Goal: Task Accomplishment & Management: Use online tool/utility

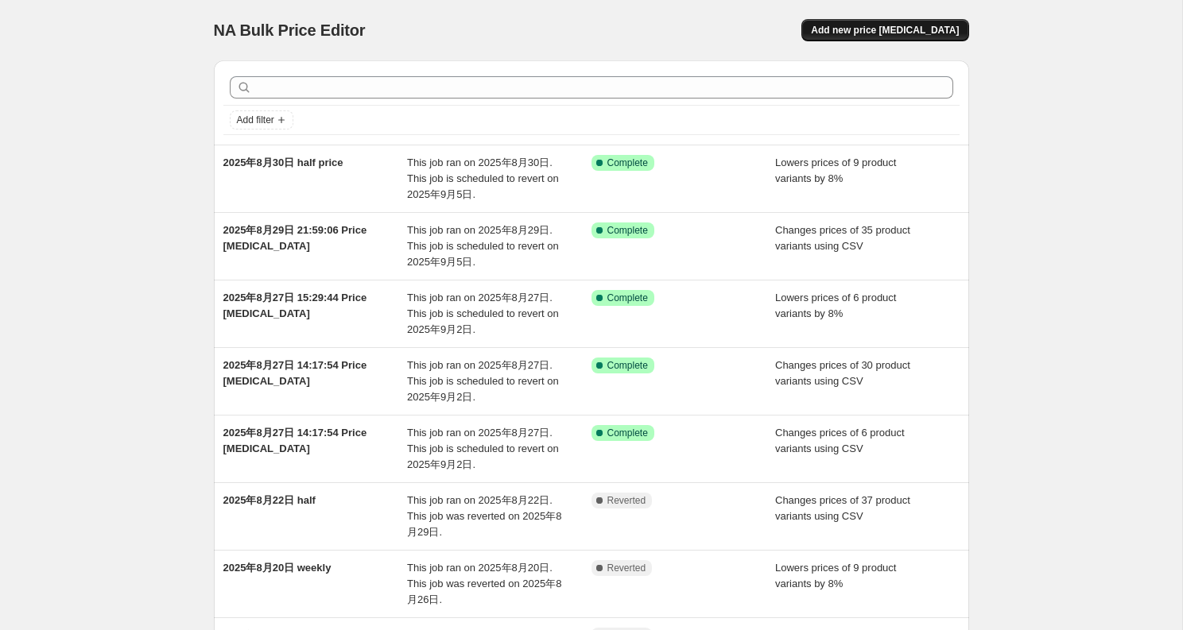
click at [899, 33] on span "Add new price change job" at bounding box center [885, 30] width 148 height 13
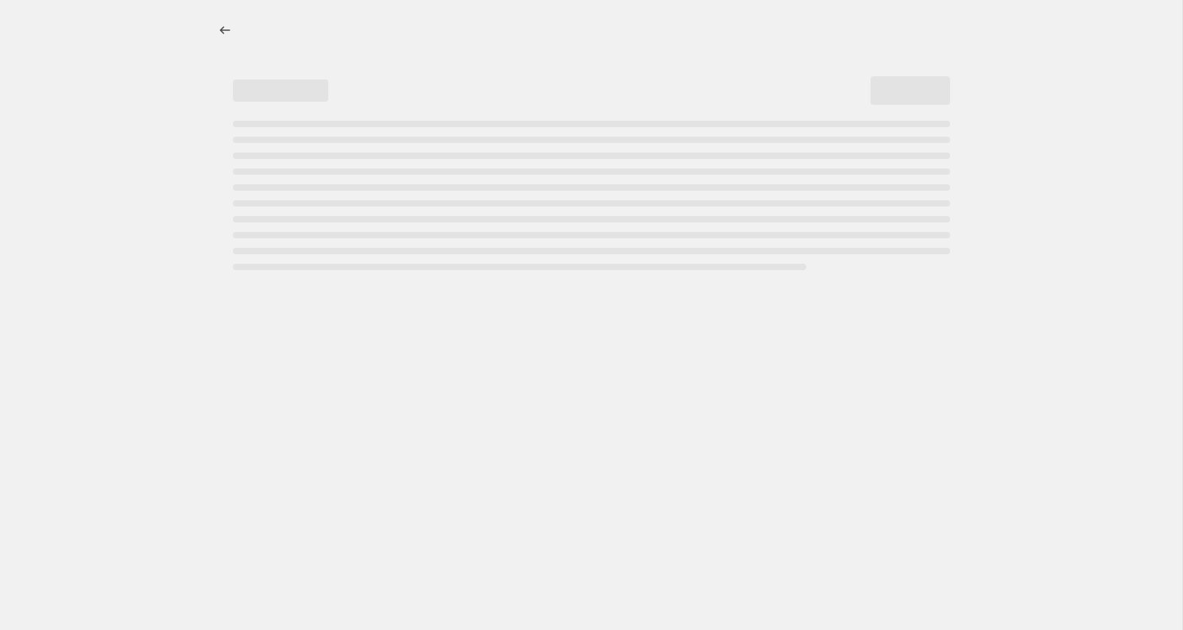
select select "percentage"
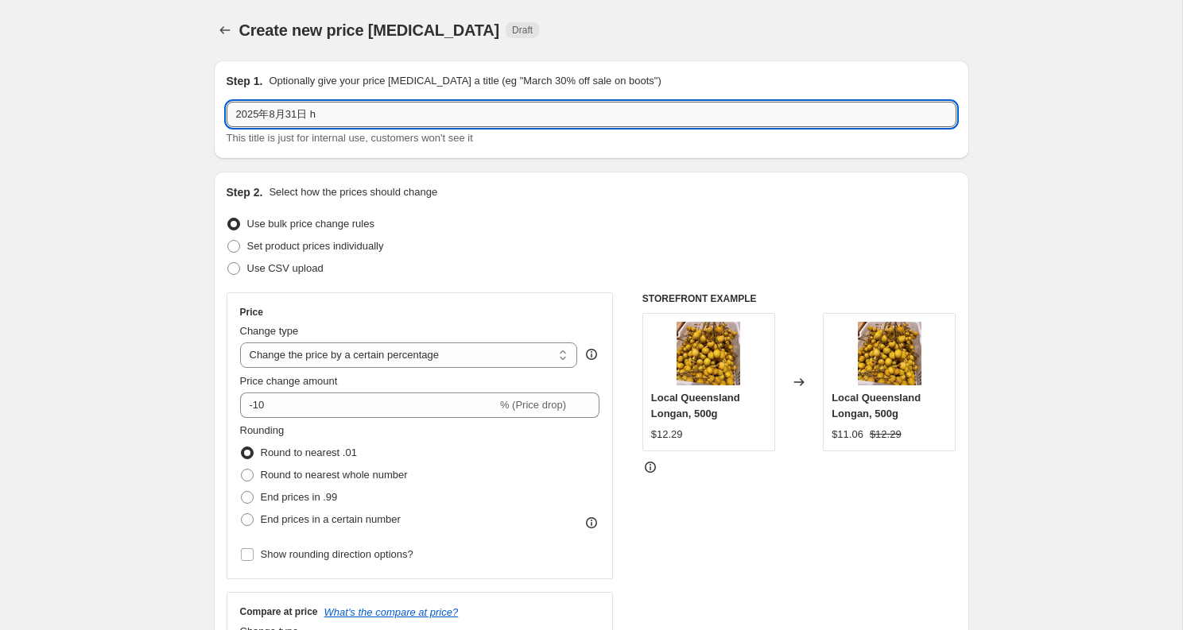
drag, startPoint x: 315, startPoint y: 113, endPoint x: 815, endPoint y: 124, distance: 500.2
click at [815, 124] on input "2025年8月31日 h" at bounding box center [592, 114] width 730 height 25
type input "2025年8月31日 half- test"
click at [310, 263] on span "Use CSV upload" at bounding box center [285, 268] width 76 height 12
click at [228, 263] on input "Use CSV upload" at bounding box center [227, 262] width 1 height 1
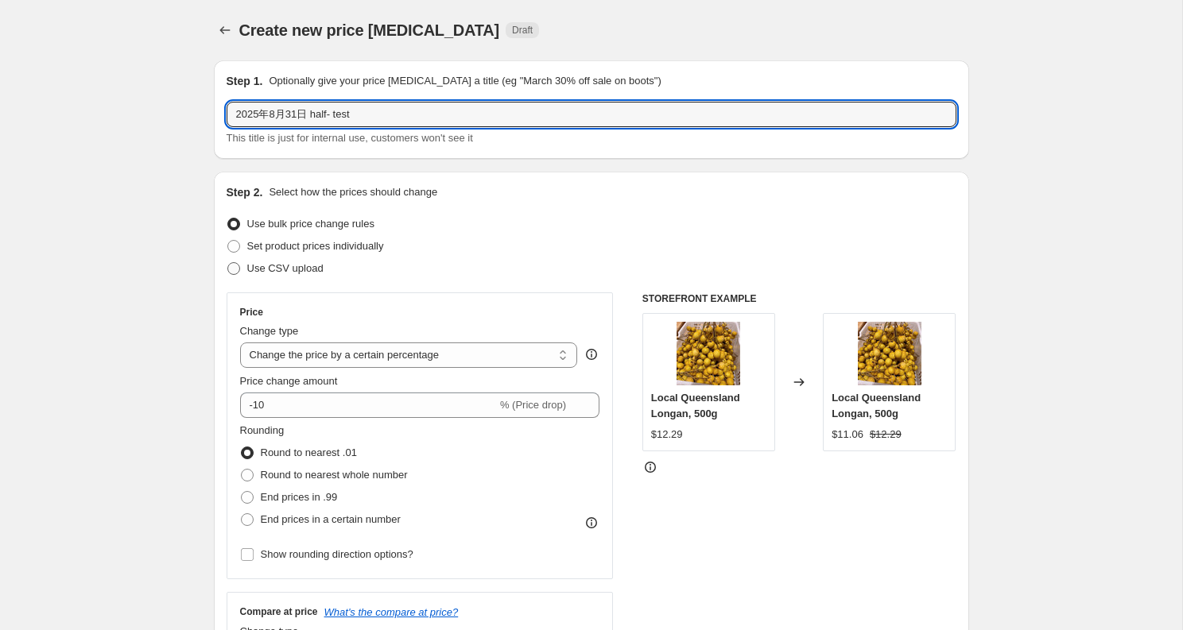
radio input "true"
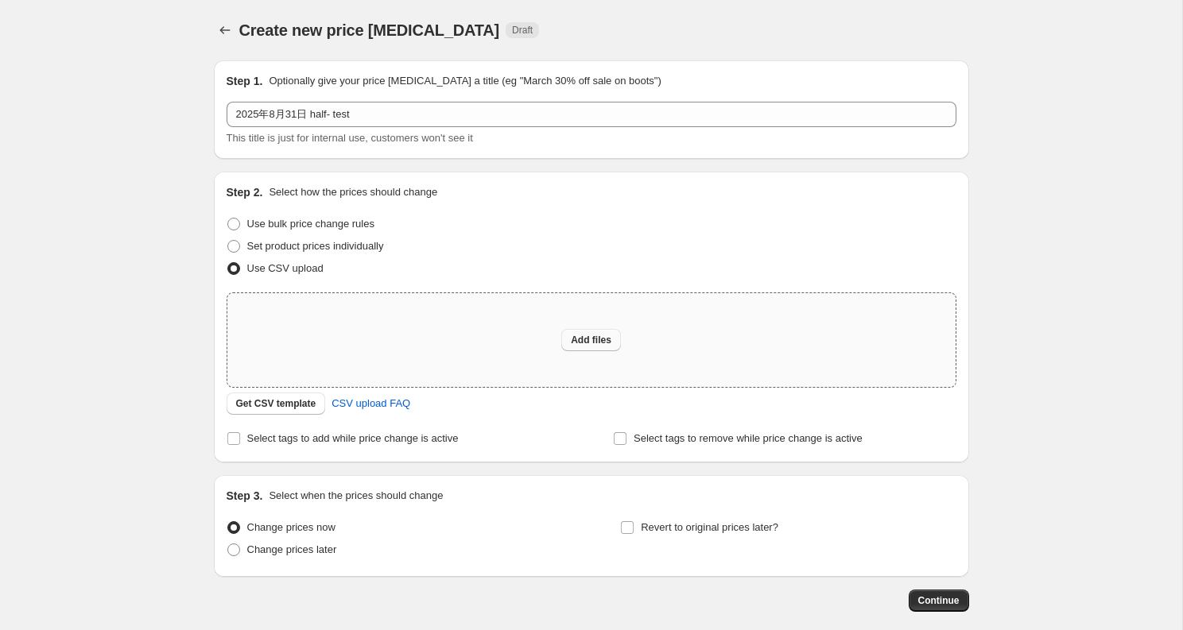
click at [577, 336] on span "Add files" at bounding box center [591, 340] width 41 height 13
click at [583, 339] on span "Add files" at bounding box center [591, 340] width 41 height 13
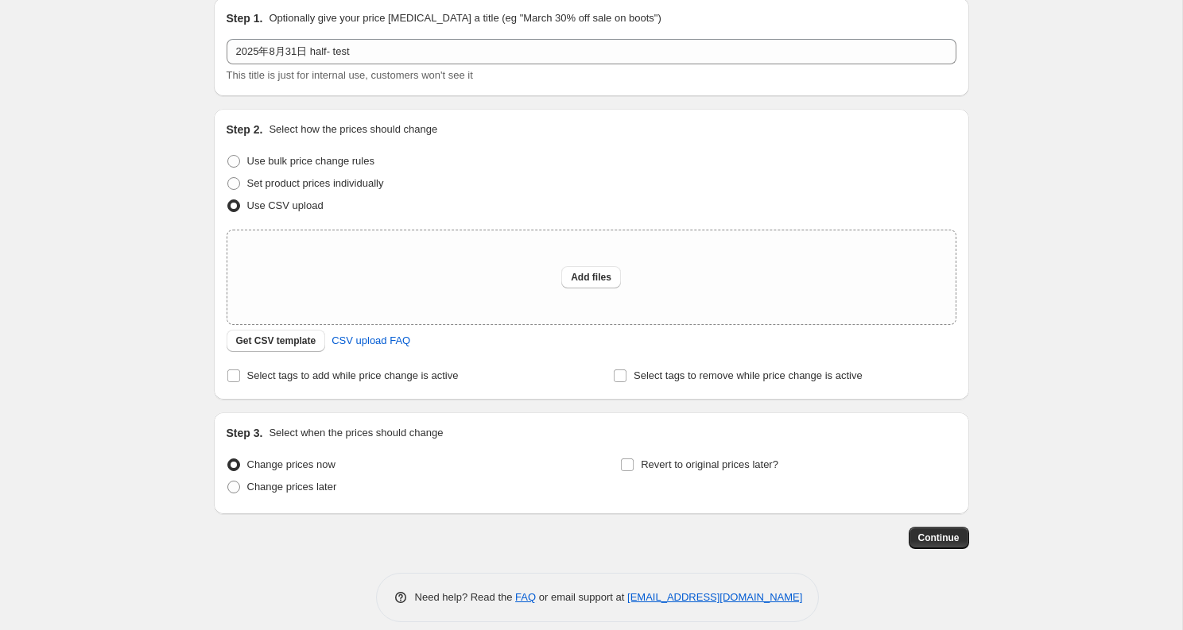
scroll to position [79, 0]
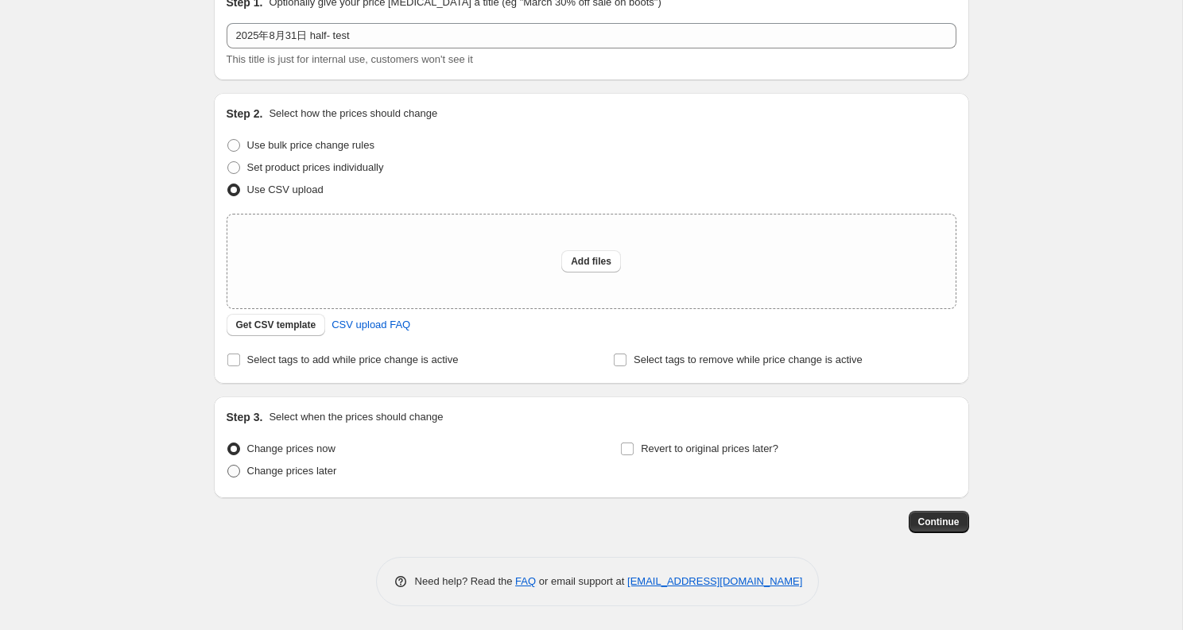
click at [323, 469] on span "Change prices later" at bounding box center [292, 471] width 90 height 12
click at [228, 466] on input "Change prices later" at bounding box center [227, 465] width 1 height 1
radio input "true"
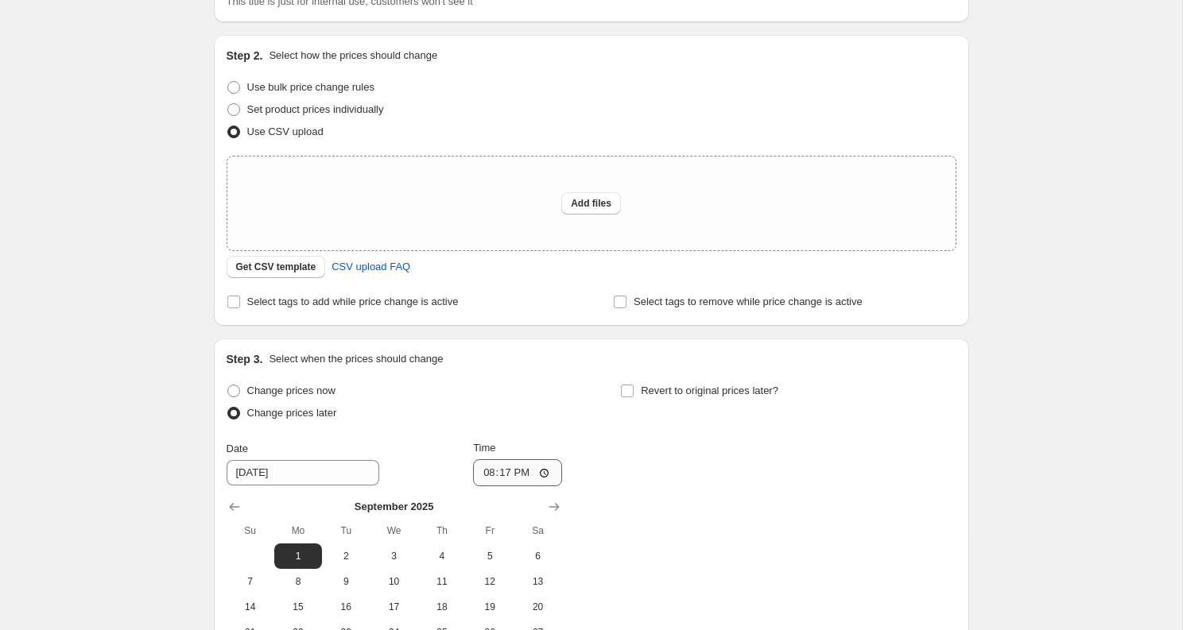
scroll to position [108, 0]
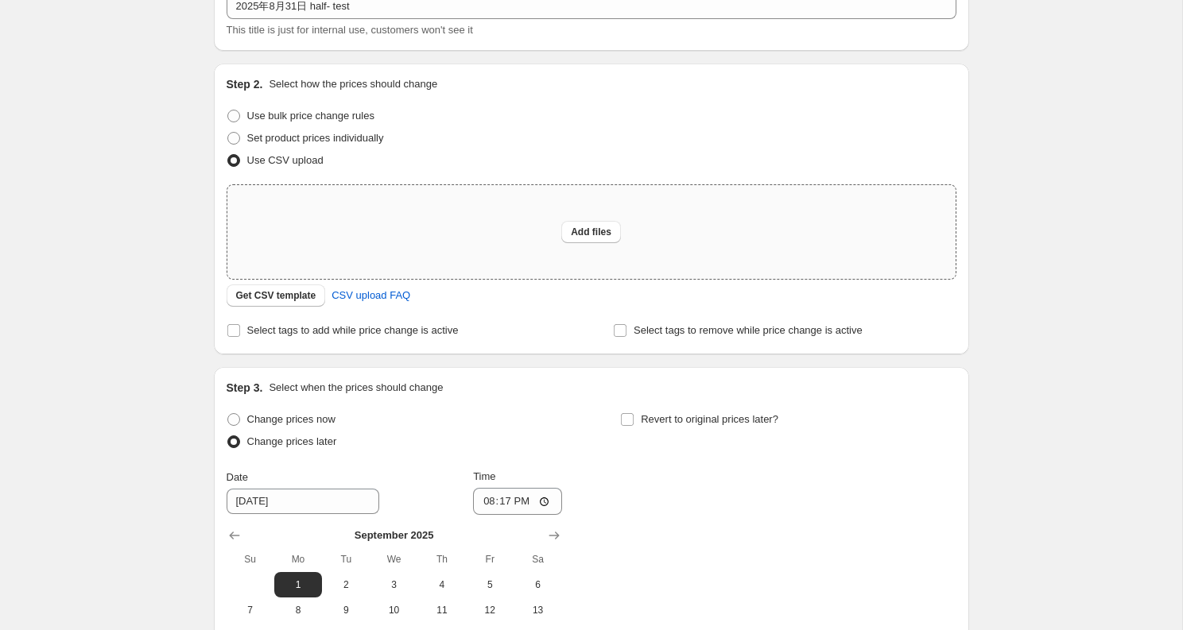
click at [579, 246] on div "Add files" at bounding box center [591, 232] width 728 height 94
click at [368, 119] on span "Use bulk price change rules" at bounding box center [310, 116] width 127 height 12
click at [228, 111] on input "Use bulk price change rules" at bounding box center [227, 110] width 1 height 1
radio input "true"
select select "percentage"
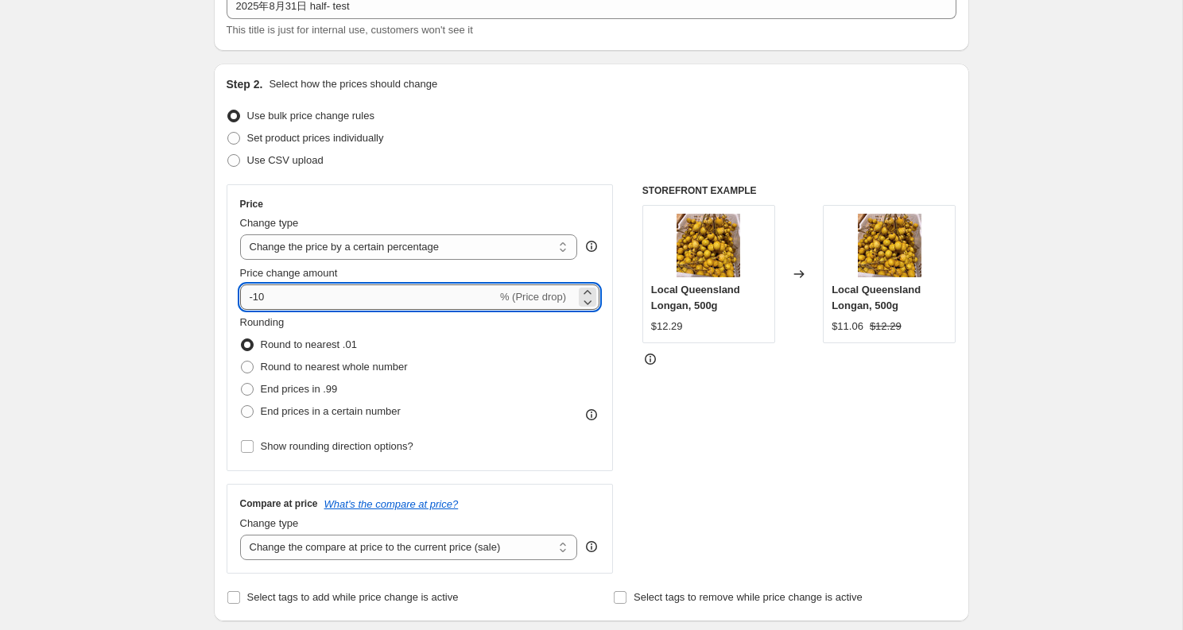
click at [339, 297] on input "-10" at bounding box center [368, 297] width 257 height 25
type input "-1"
type input "-5"
click at [394, 416] on span "End prices in a certain number" at bounding box center [331, 411] width 140 height 12
click at [242, 406] on input "End prices in a certain number" at bounding box center [241, 405] width 1 height 1
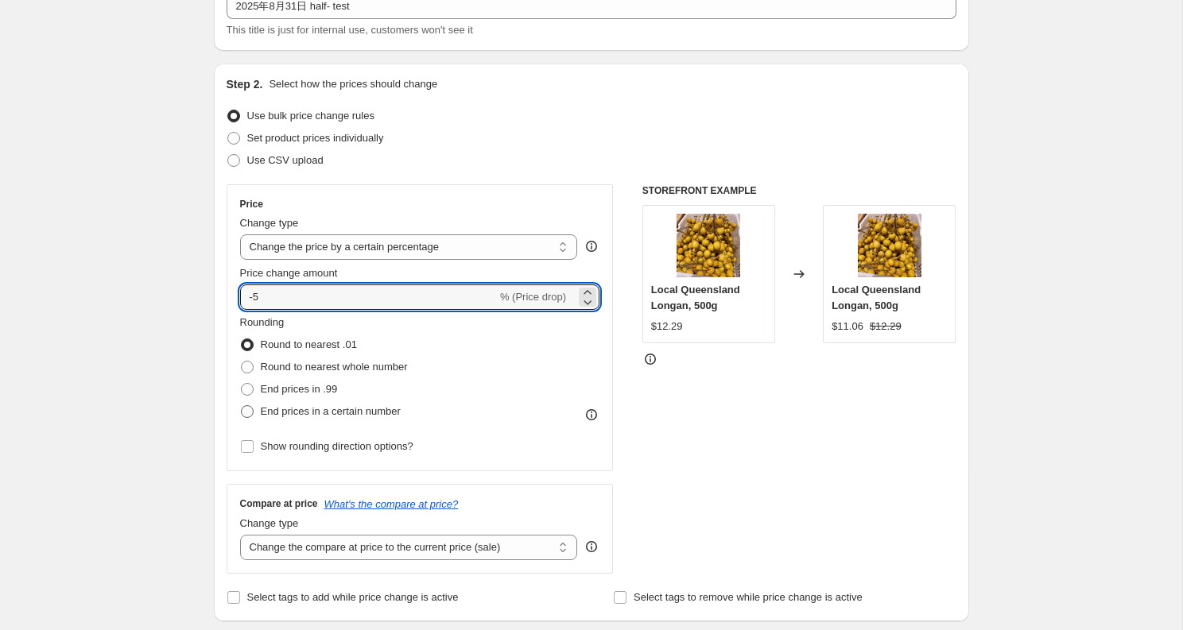
radio input "true"
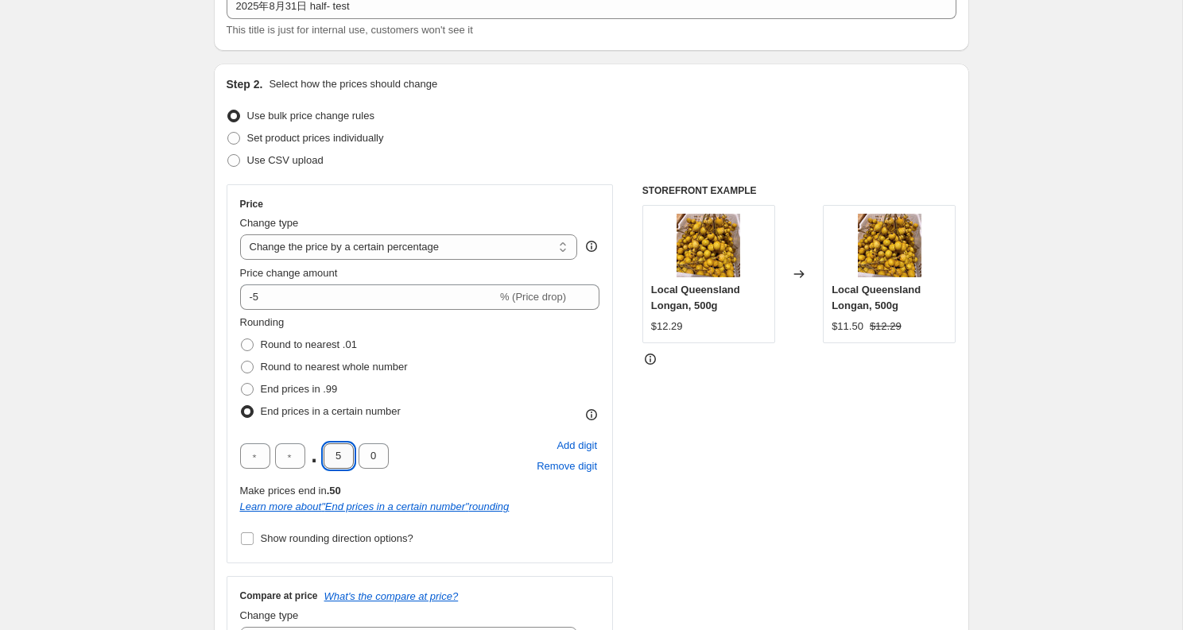
click at [350, 455] on input "5" at bounding box center [339, 456] width 30 height 25
click at [396, 447] on div ". 0 Add digit Remove digit" at bounding box center [420, 456] width 360 height 41
click at [377, 450] on input "0" at bounding box center [374, 456] width 30 height 25
type input "8"
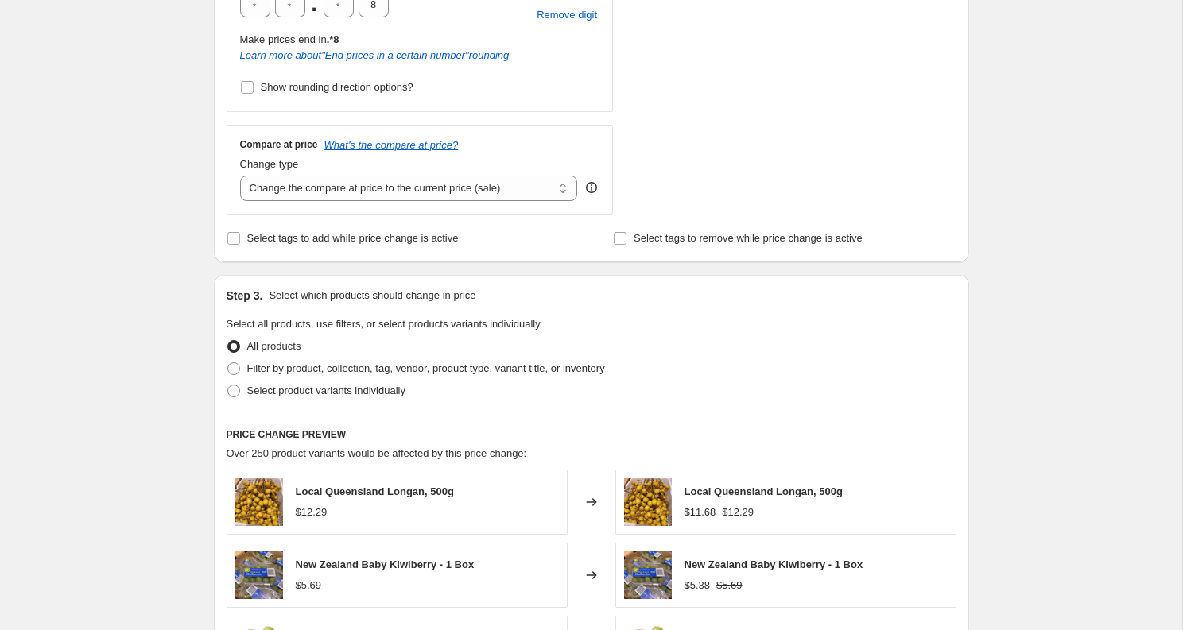
scroll to position [712, 0]
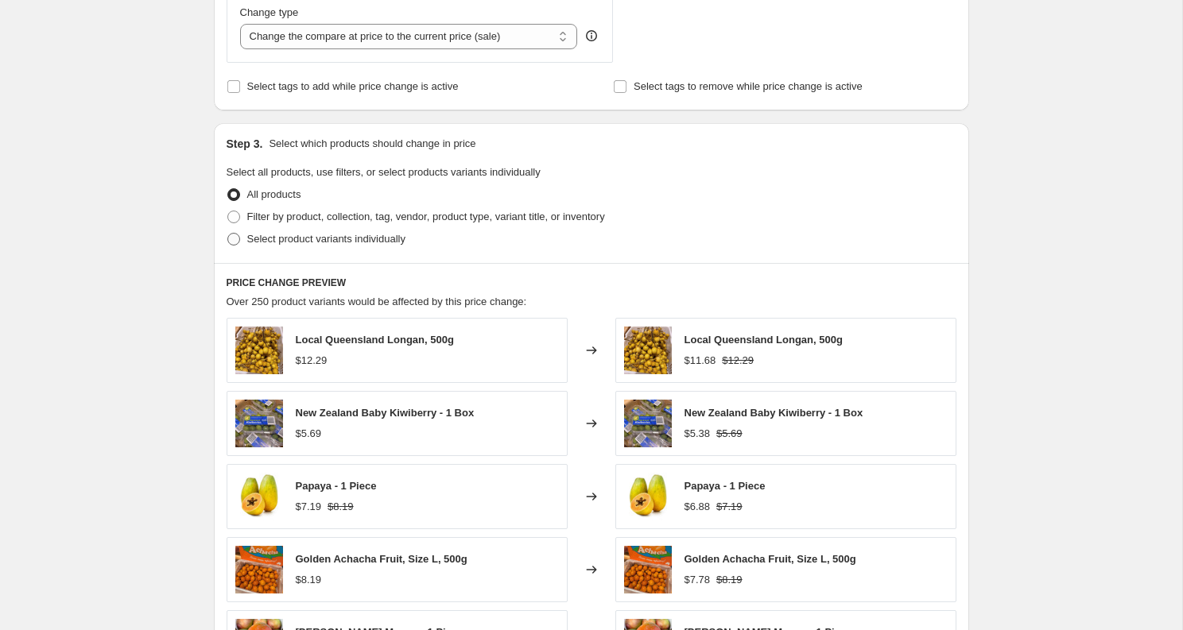
click at [354, 235] on span "Select product variants individually" at bounding box center [326, 239] width 158 height 12
click at [228, 234] on input "Select product variants individually" at bounding box center [227, 233] width 1 height 1
radio input "true"
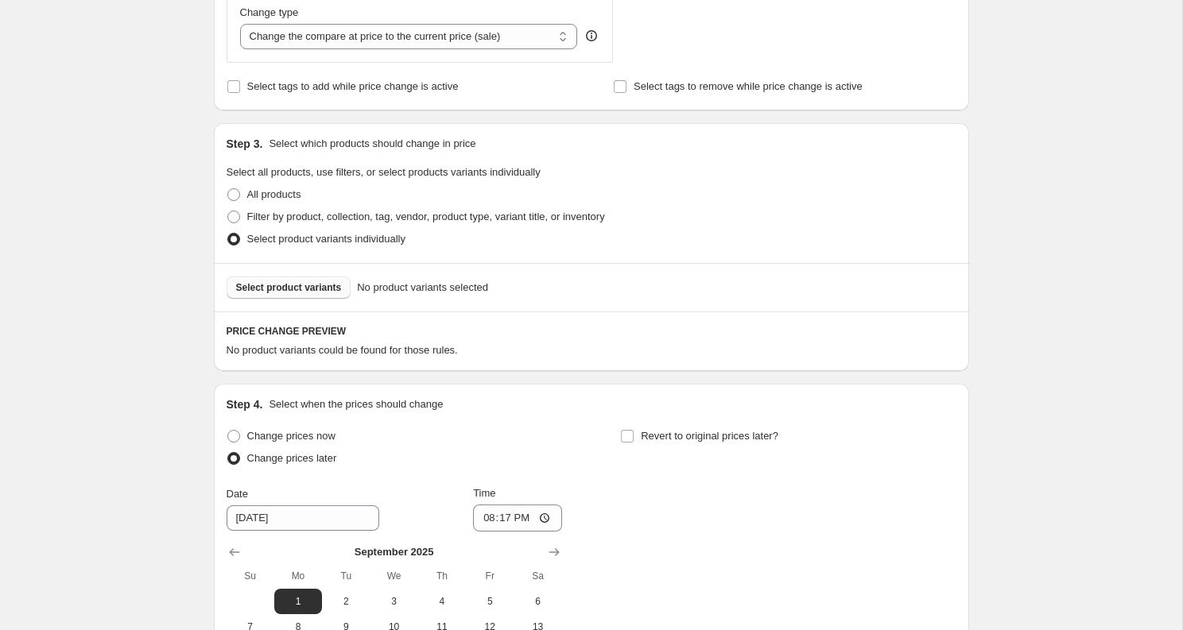
click at [297, 292] on span "Select product variants" at bounding box center [289, 287] width 106 height 13
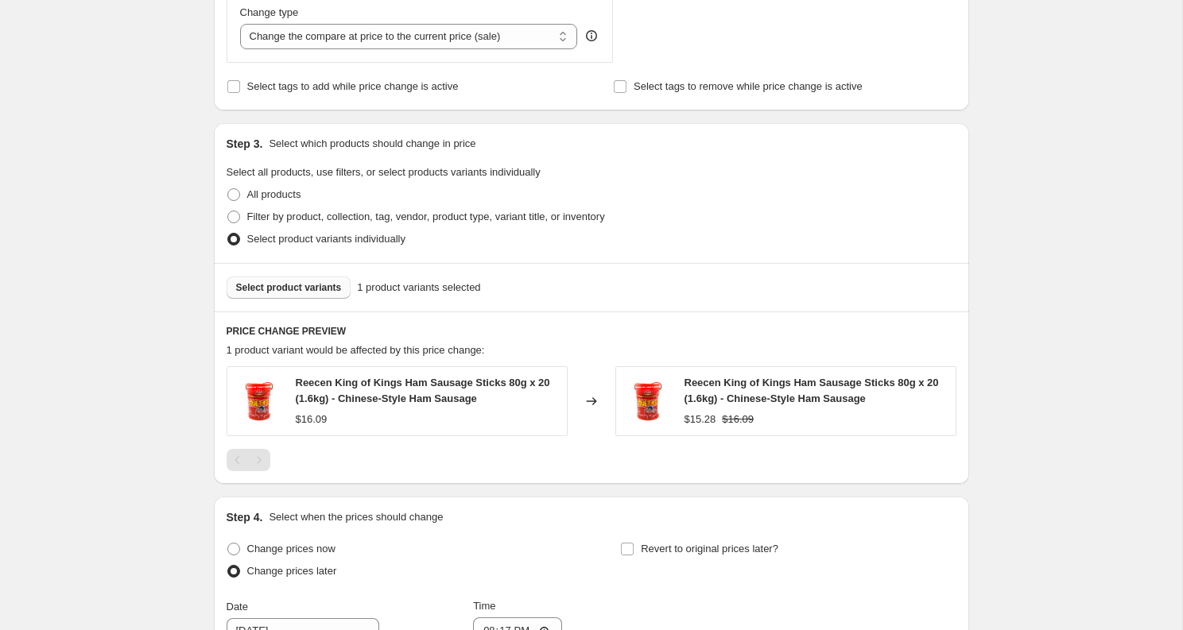
click at [314, 292] on span "Select product variants" at bounding box center [289, 287] width 106 height 13
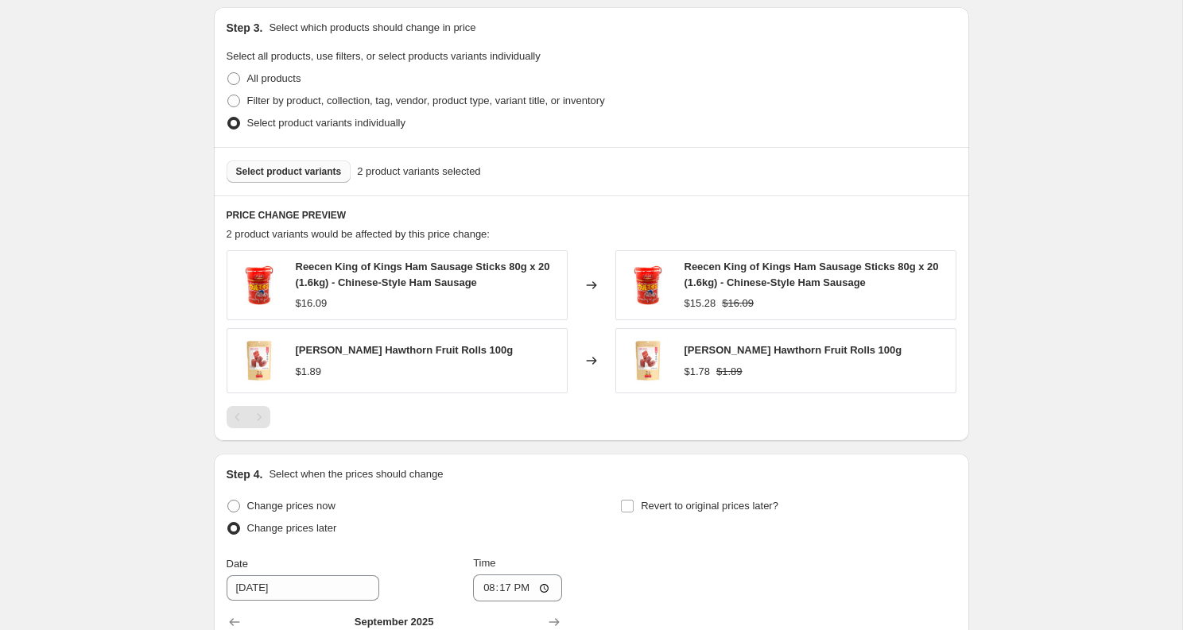
scroll to position [832, 0]
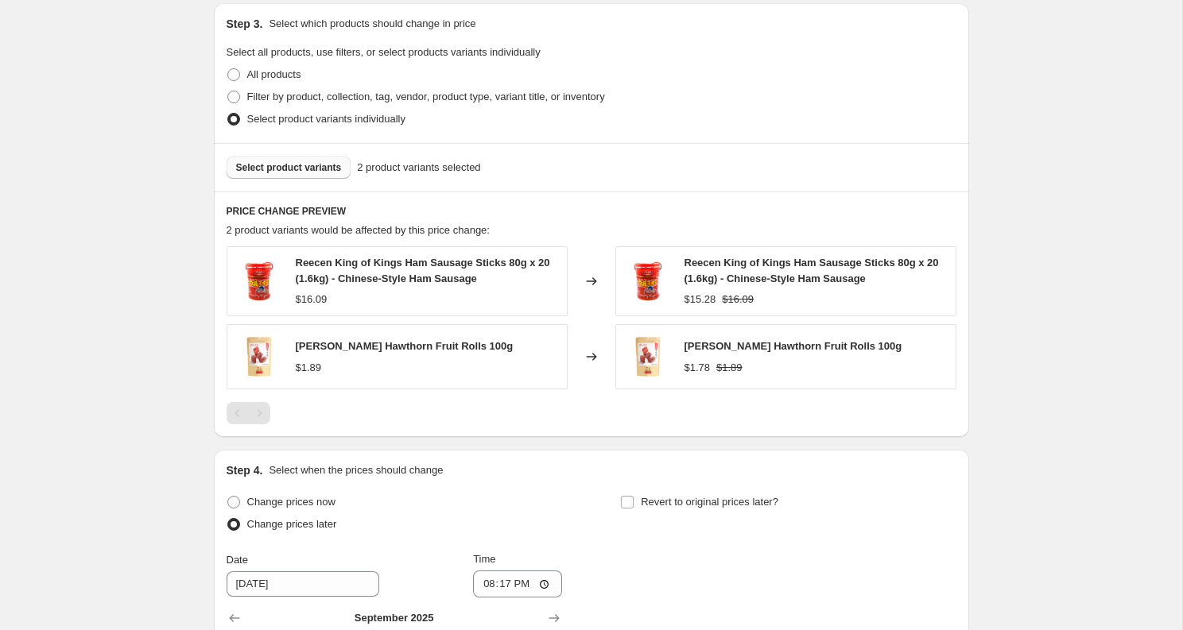
click at [344, 511] on div "Change prices now" at bounding box center [395, 502] width 336 height 22
click at [336, 507] on span "Change prices now" at bounding box center [291, 502] width 88 height 12
click at [228, 497] on input "Change prices now" at bounding box center [227, 496] width 1 height 1
radio input "true"
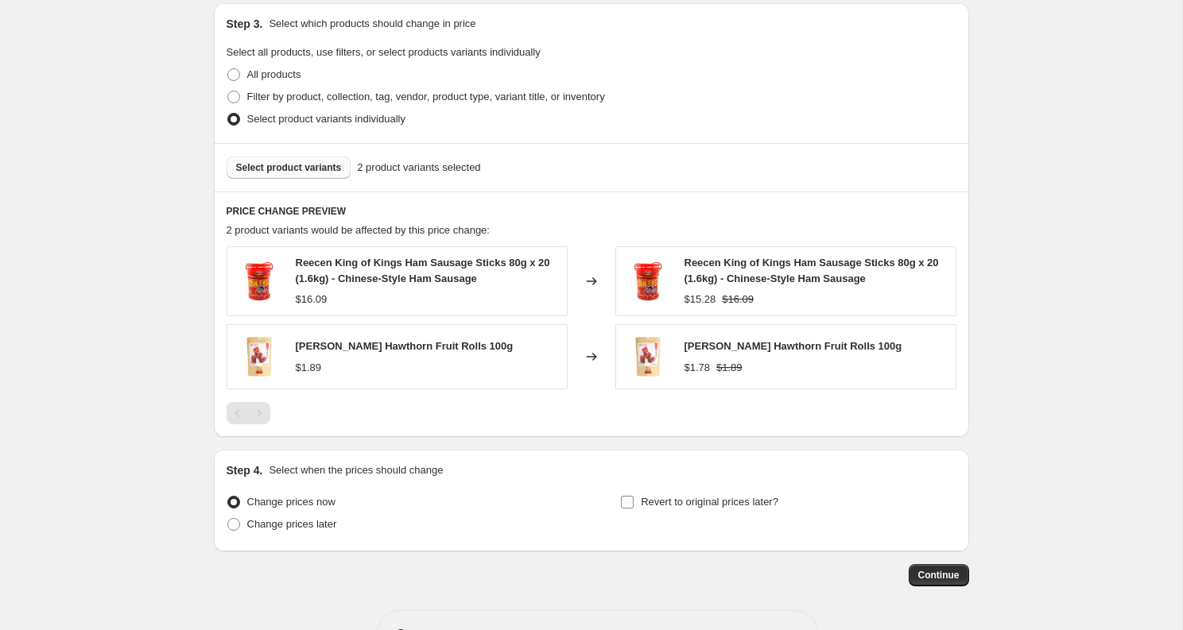
click at [661, 504] on span "Revert to original prices later?" at bounding box center [710, 502] width 138 height 12
click at [634, 504] on input "Revert to original prices later?" at bounding box center [627, 502] width 13 height 13
checkbox input "true"
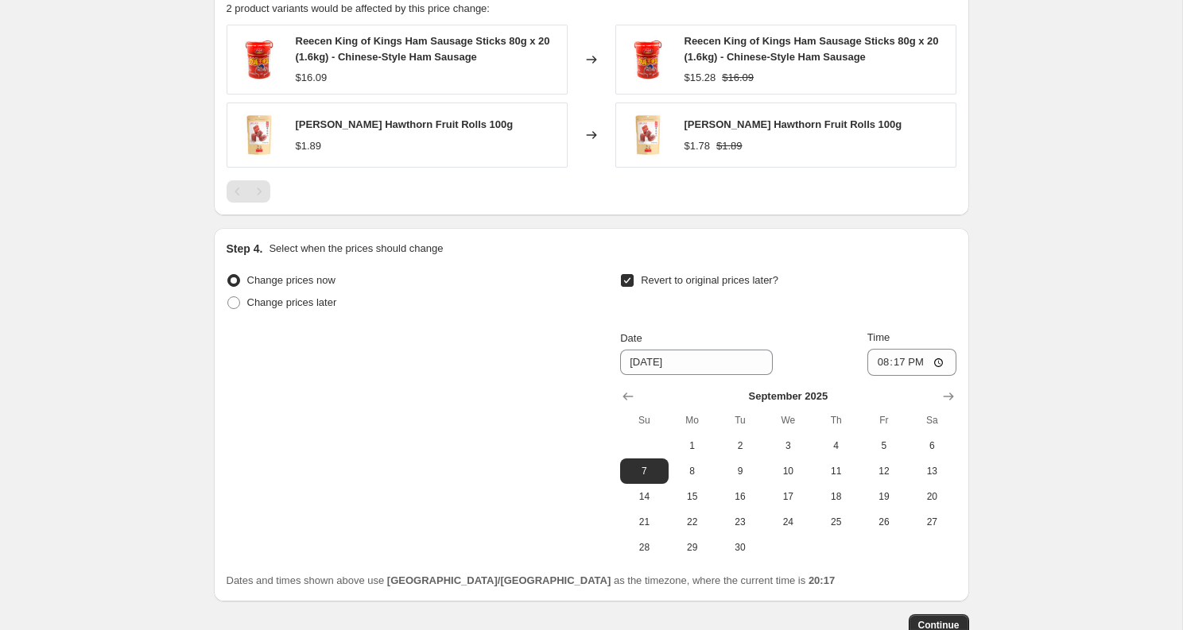
scroll to position [1157, 0]
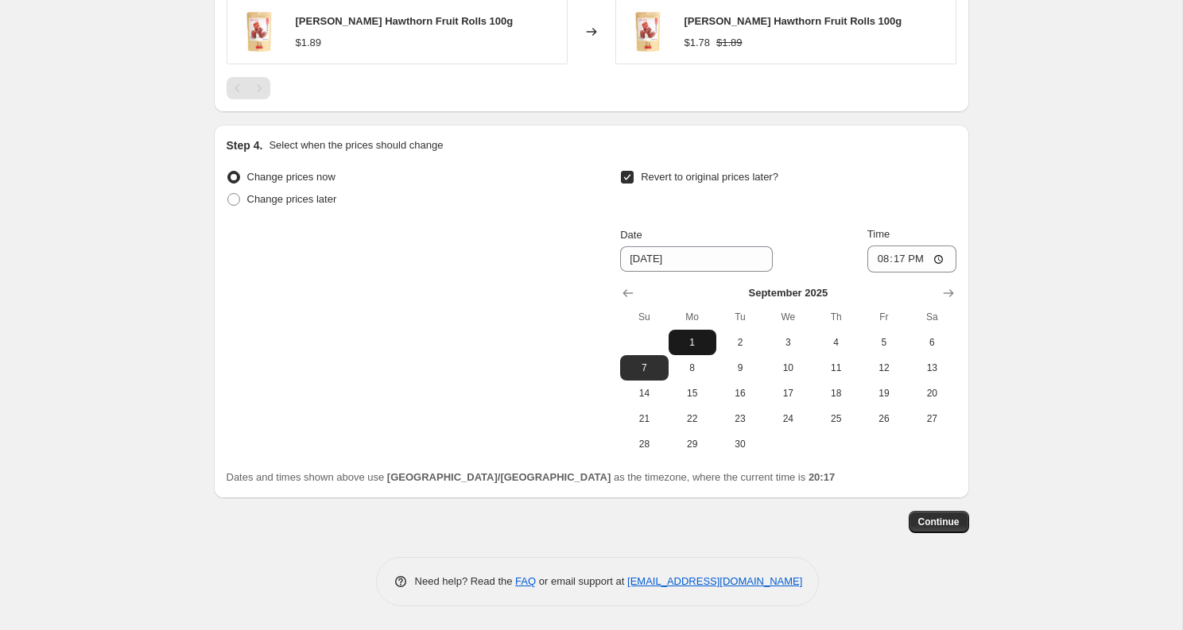
click at [694, 351] on button "1" at bounding box center [693, 342] width 48 height 25
type input "[DATE]"
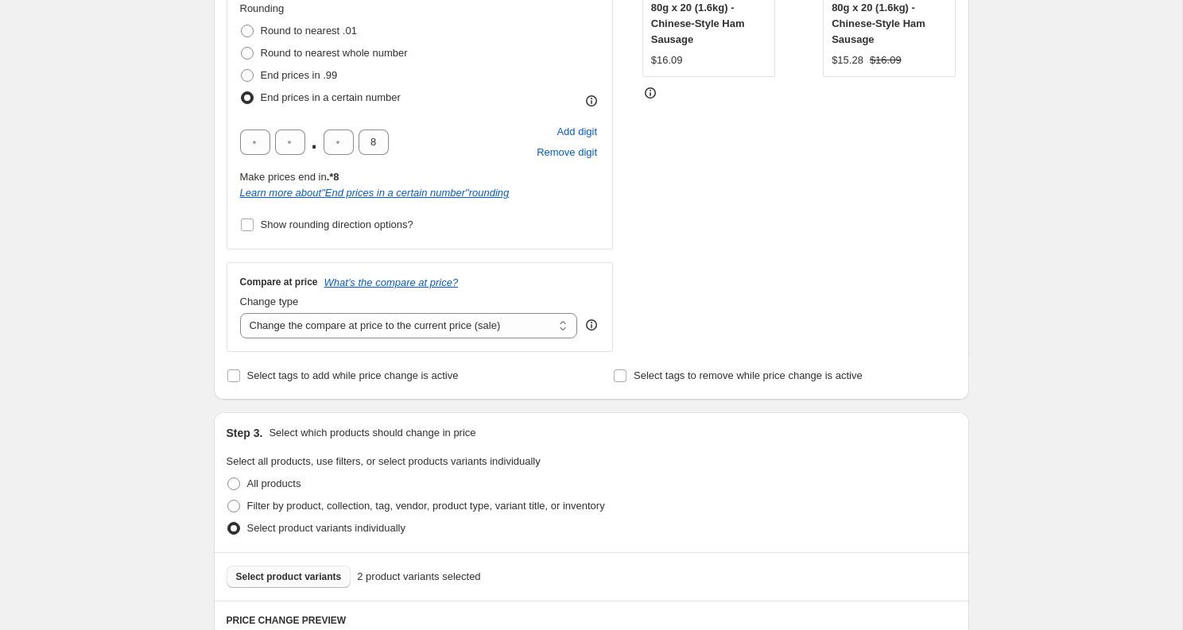
scroll to position [533, 0]
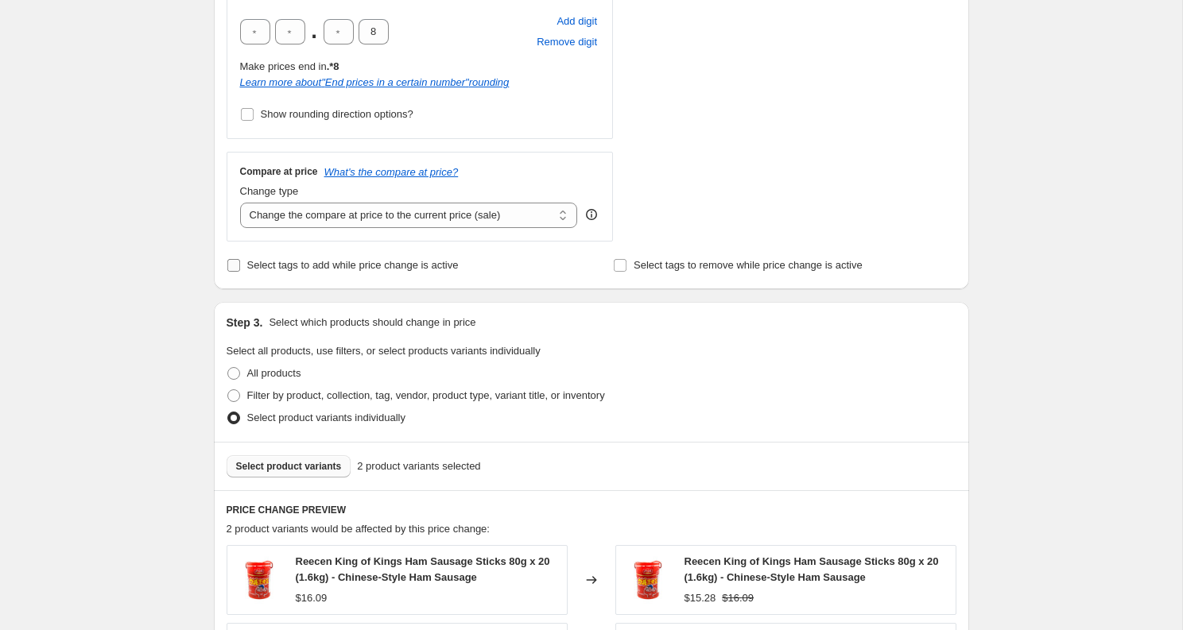
click at [311, 259] on span "Select tags to add while price change is active" at bounding box center [352, 265] width 211 height 12
click at [240, 259] on input "Select tags to add while price change is active" at bounding box center [233, 265] width 13 height 13
checkbox input "true"
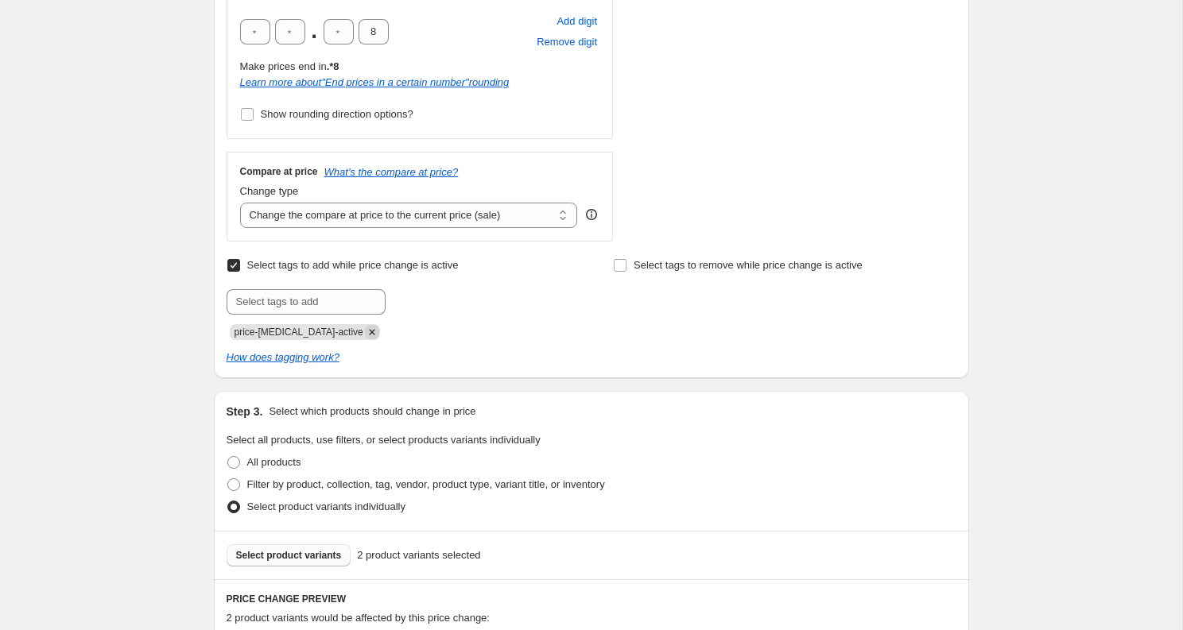
click at [365, 332] on icon "Remove price-change-job-active" at bounding box center [372, 332] width 14 height 14
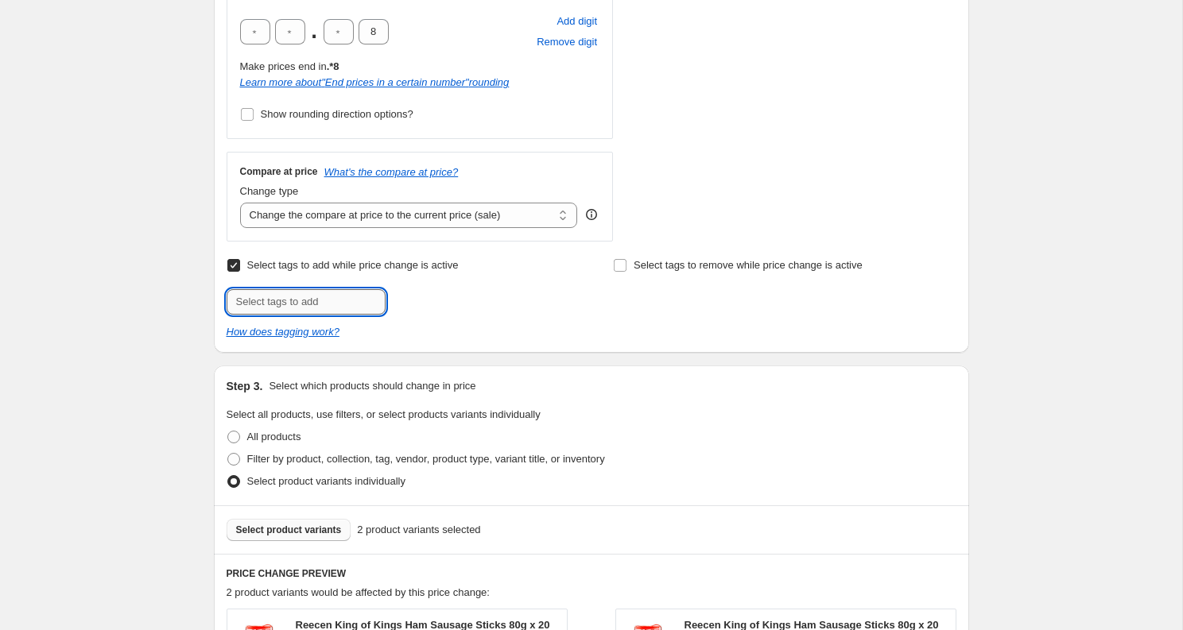
click at [336, 297] on input "text" at bounding box center [306, 301] width 159 height 25
type input "weekly-special"
click at [431, 296] on span "weekly-speci..." at bounding box center [453, 300] width 67 height 11
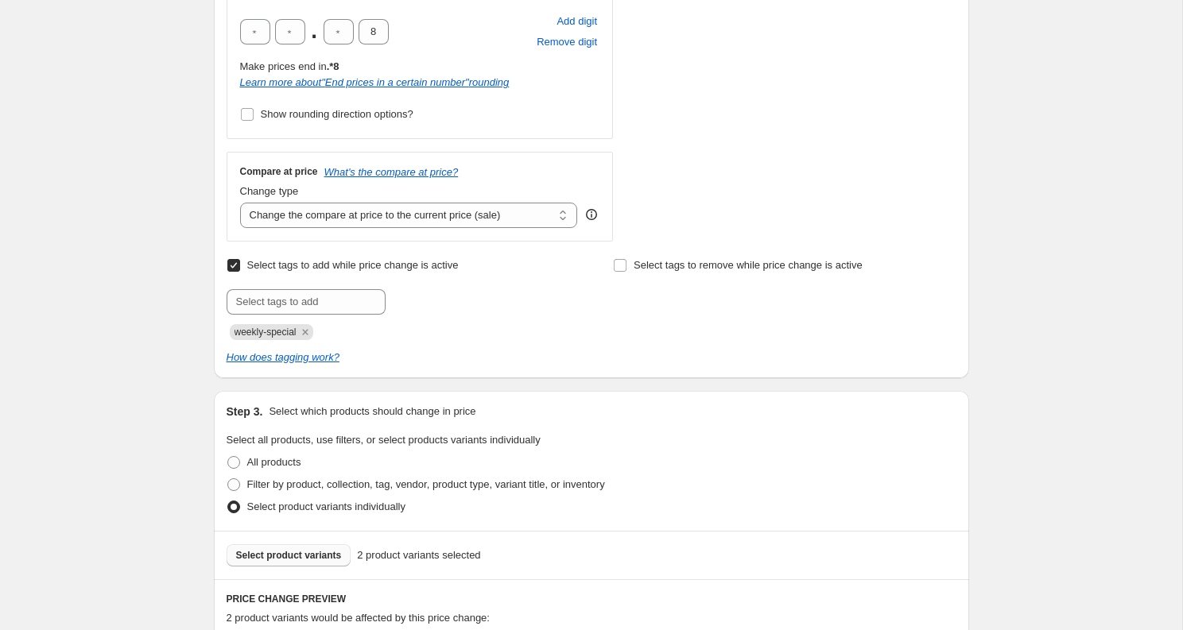
scroll to position [1246, 0]
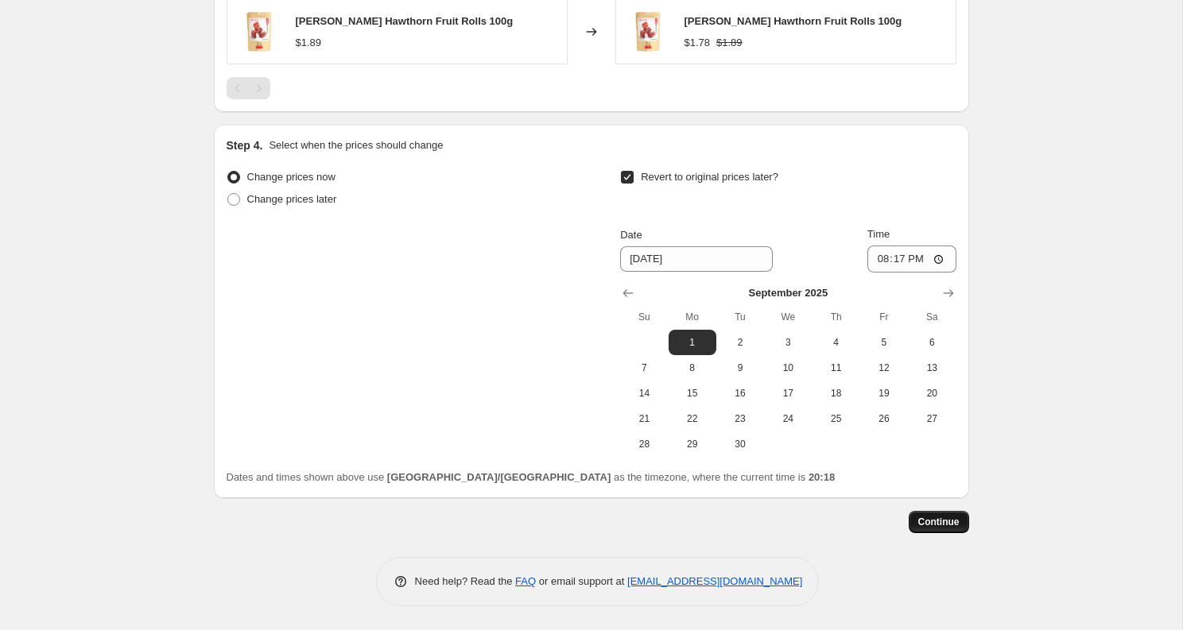
click at [931, 528] on button "Continue" at bounding box center [939, 522] width 60 height 22
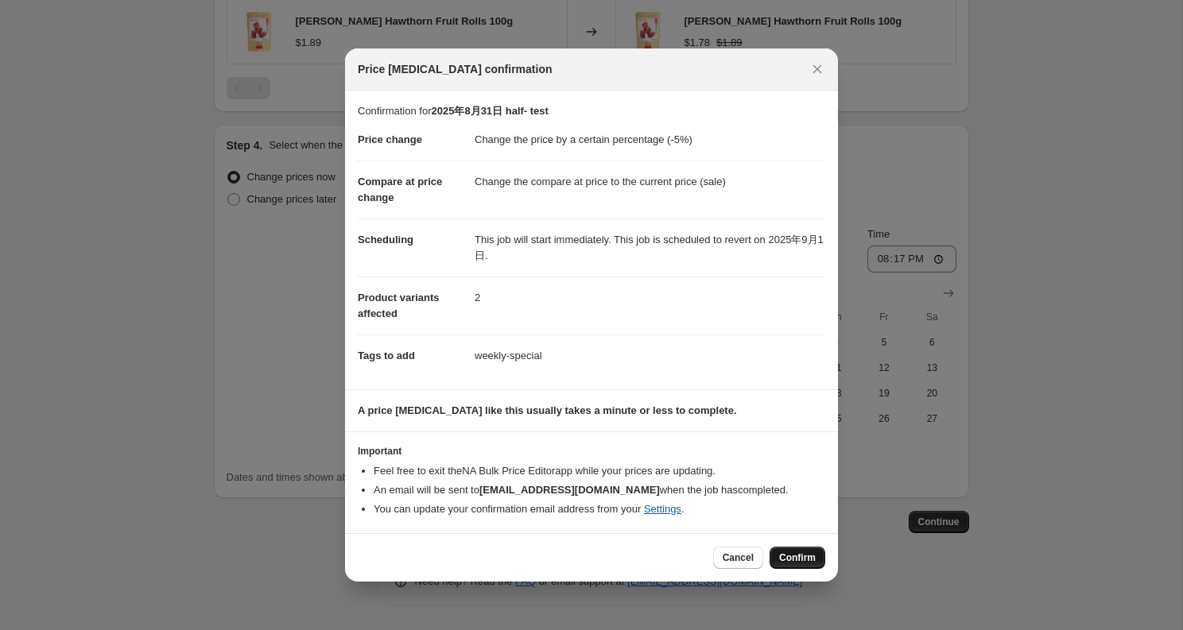
click at [789, 552] on span "Confirm" at bounding box center [797, 558] width 37 height 13
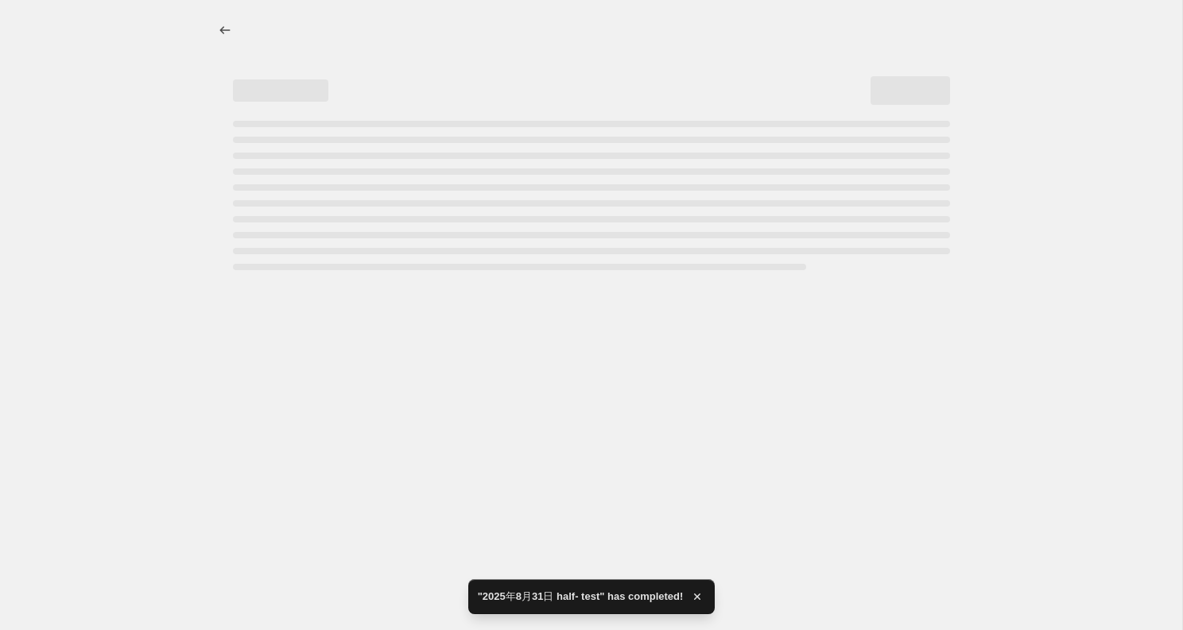
select select "percentage"
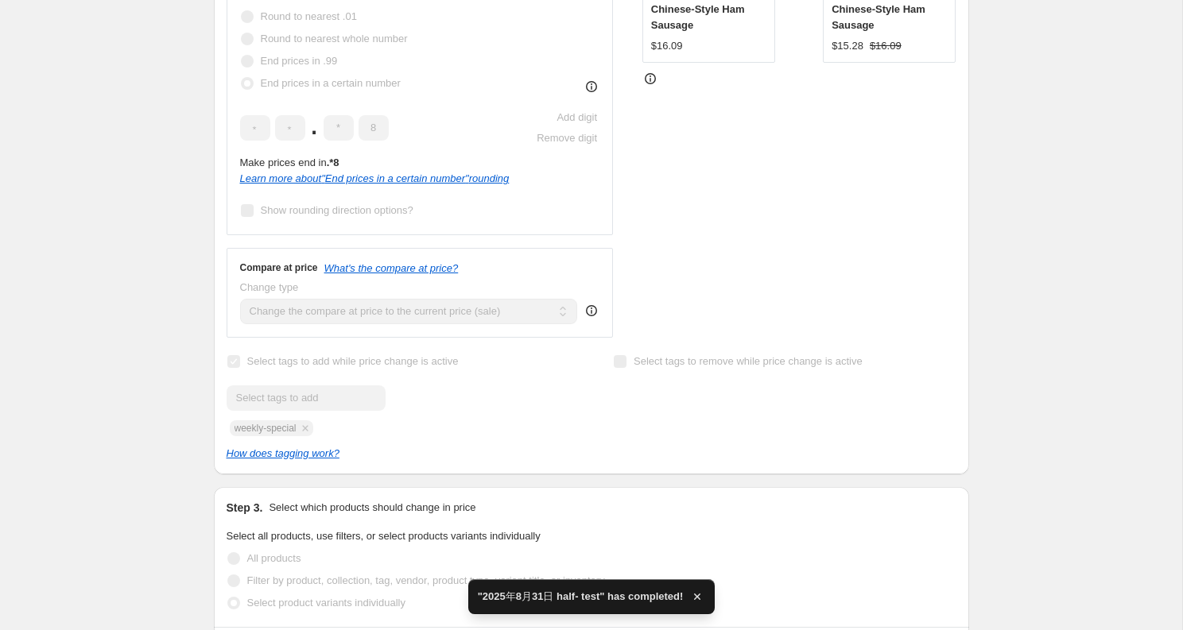
scroll to position [732, 0]
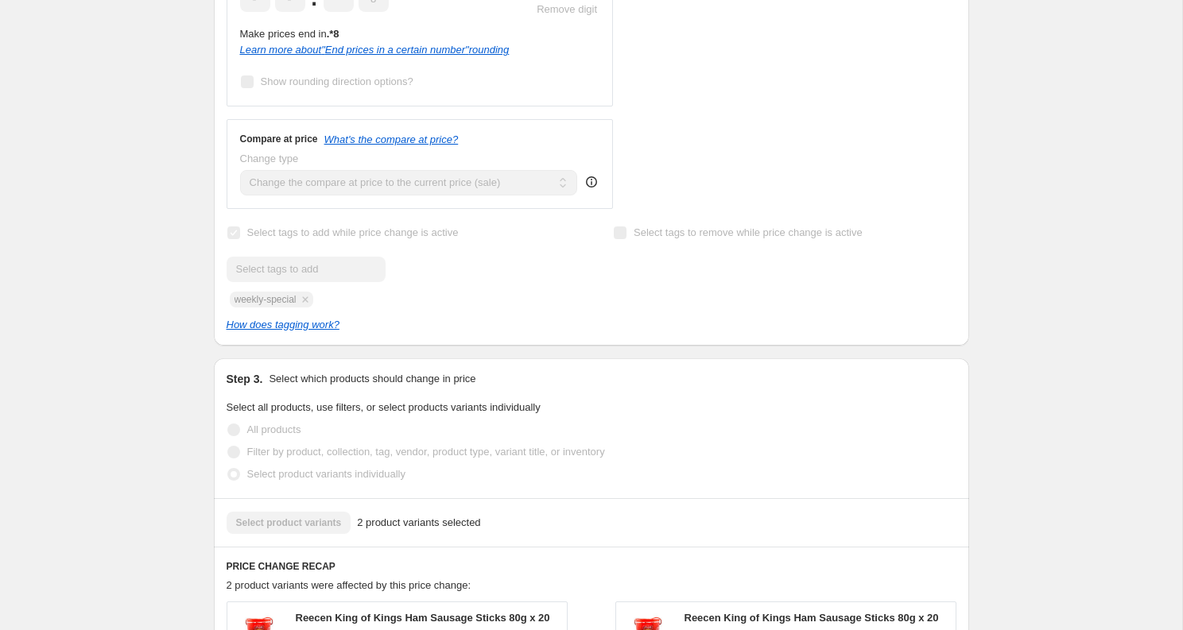
click at [64, 148] on div "2025年8月31日 half- test. This page is ready 2025年8月31日 half- test Success Complet…" at bounding box center [591, 272] width 1182 height 2008
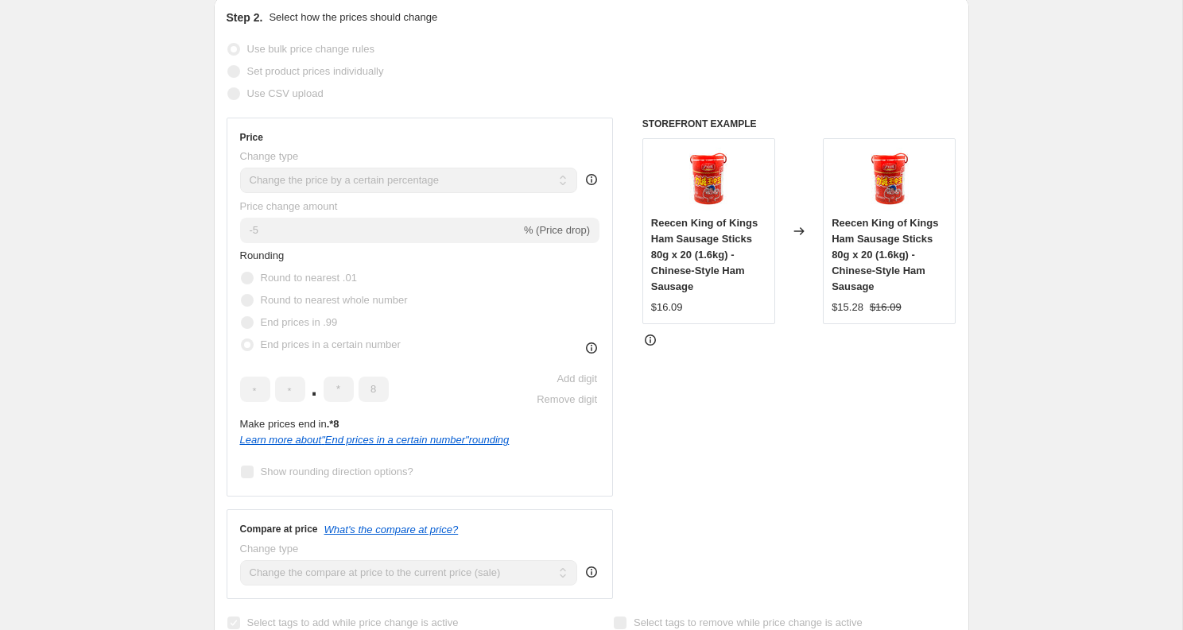
scroll to position [0, 0]
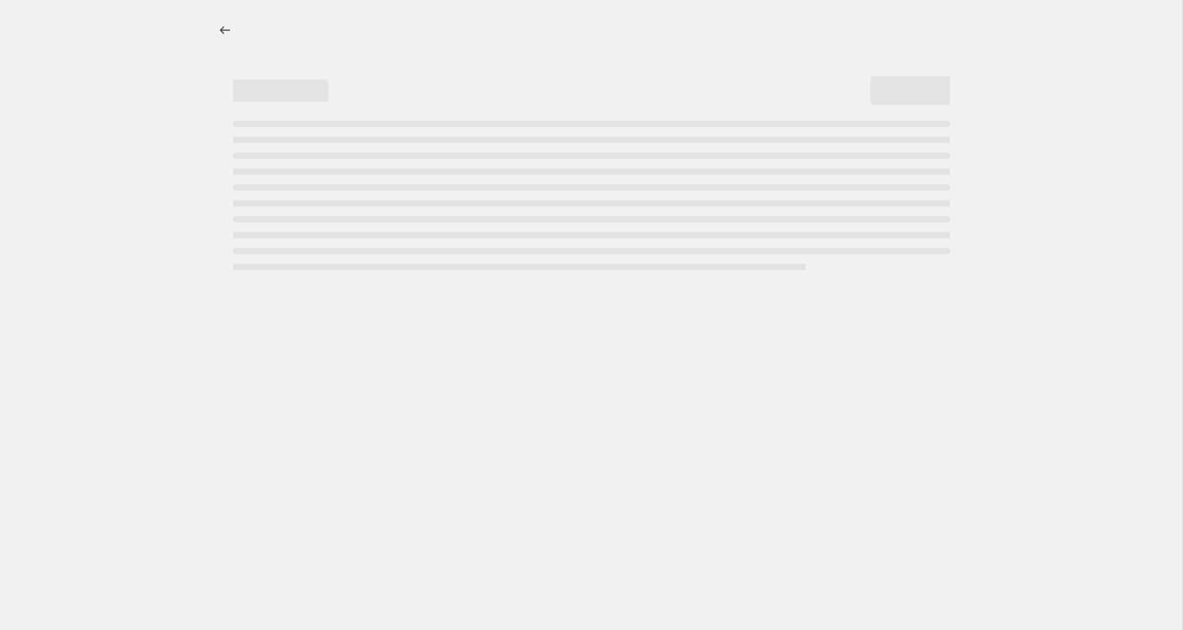
select select "percentage"
